Goal: Information Seeking & Learning: Learn about a topic

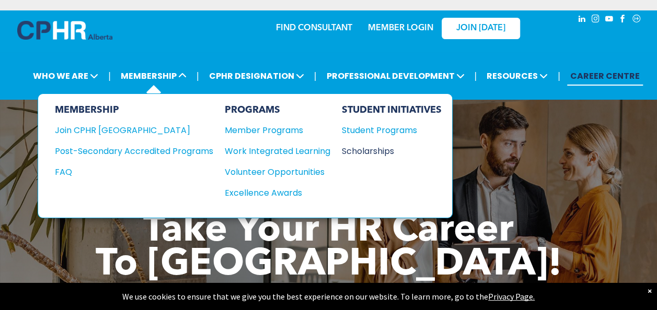
click at [375, 147] on div "Scholarships" at bounding box center [387, 151] width 90 height 13
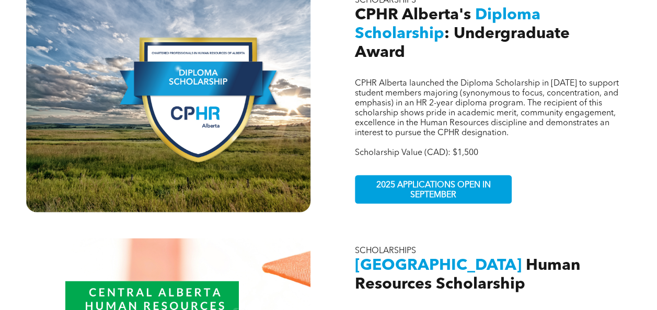
scroll to position [621, 0]
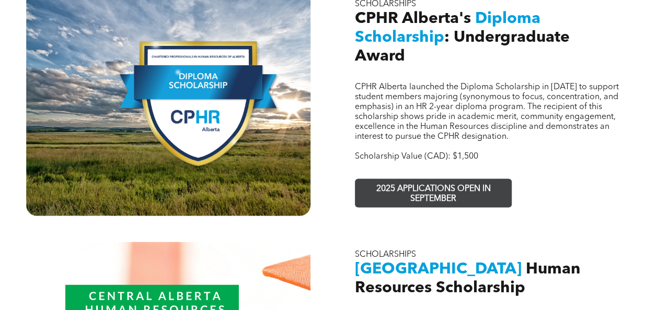
click at [402, 179] on span "2025 APPLICATIONS OPEN IN SEPTEMBER" at bounding box center [433, 194] width 153 height 30
